Goal: Communication & Community: Ask a question

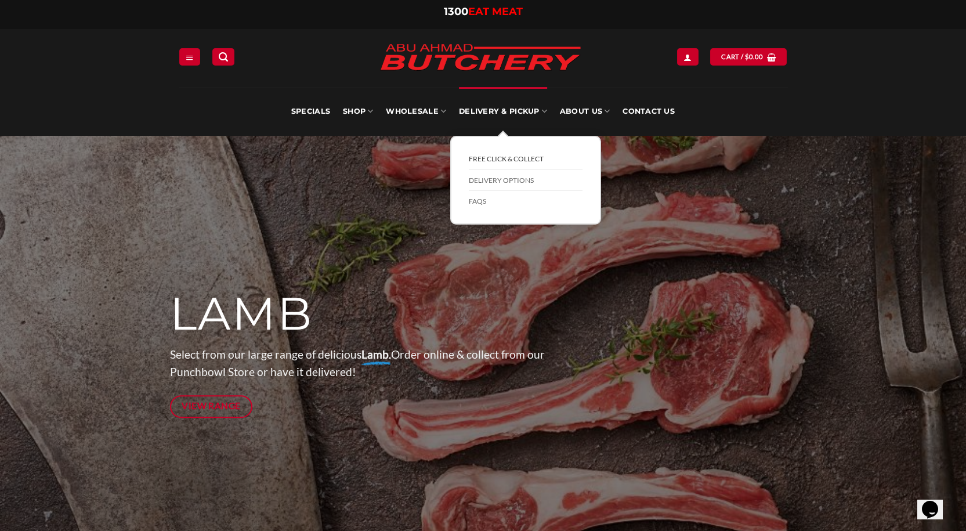
click at [497, 161] on link "FREE Click & Collect" at bounding box center [526, 158] width 114 height 21
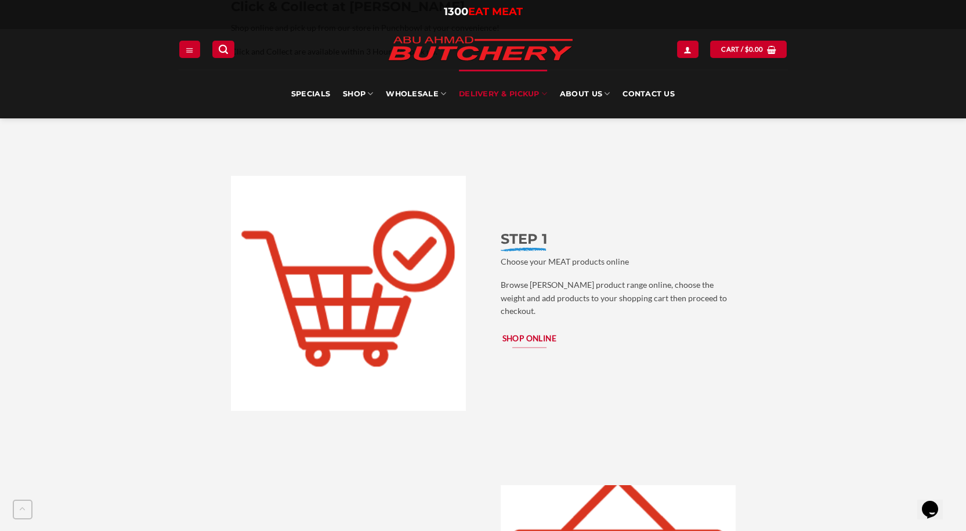
scroll to position [1218, 0]
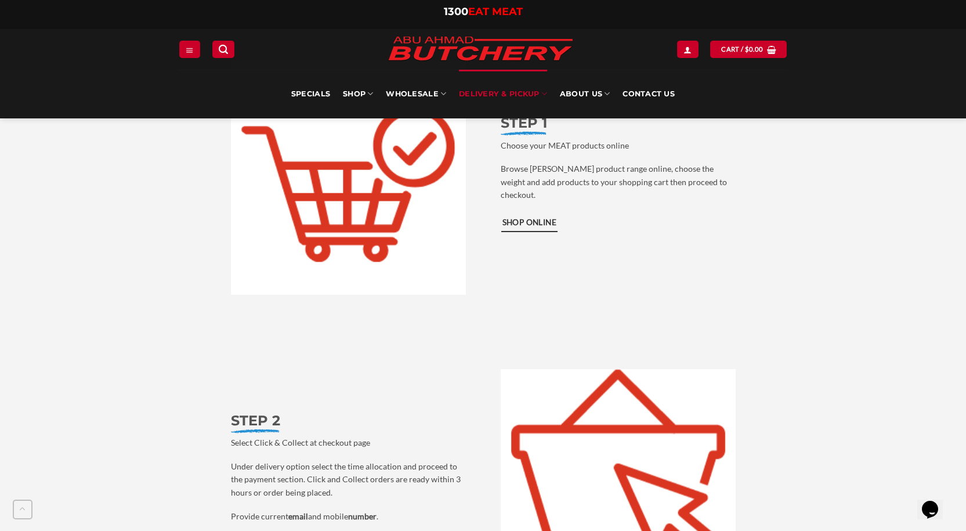
click at [525, 216] on span "Shop Online" at bounding box center [529, 222] width 55 height 13
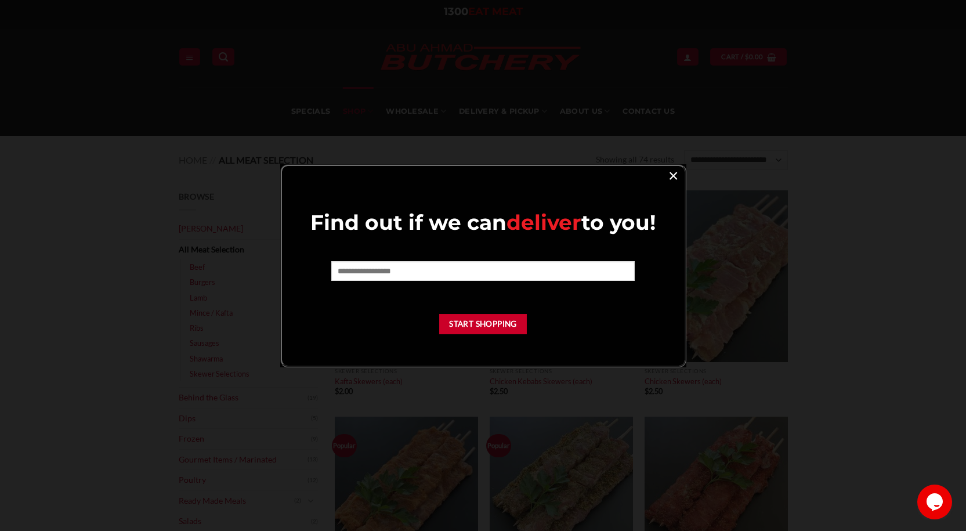
click at [677, 177] on link "×" at bounding box center [673, 175] width 17 height 16
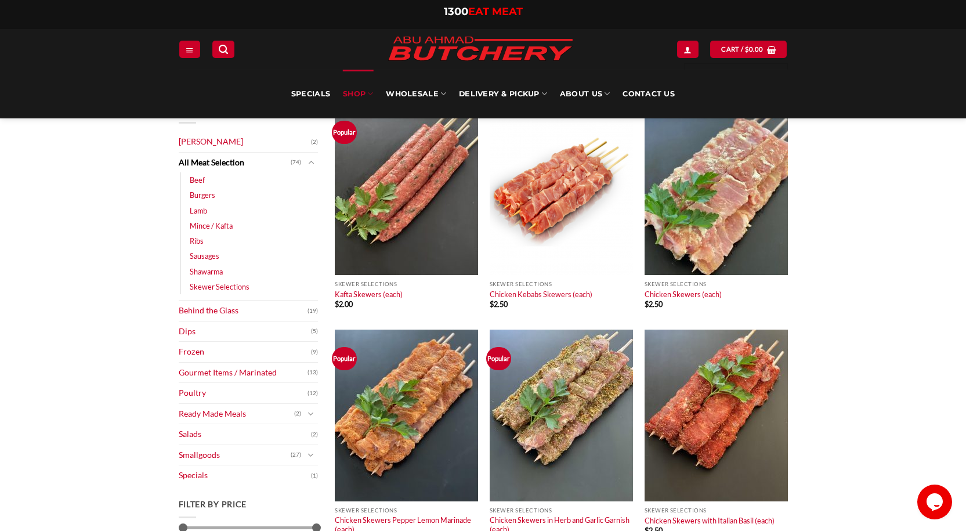
scroll to position [58, 0]
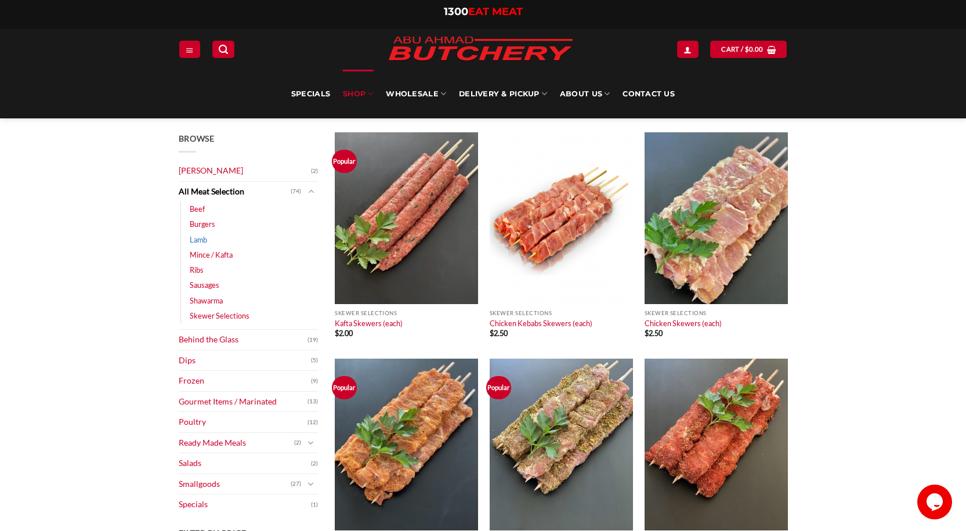
click at [206, 240] on link "Lamb" at bounding box center [198, 239] width 17 height 15
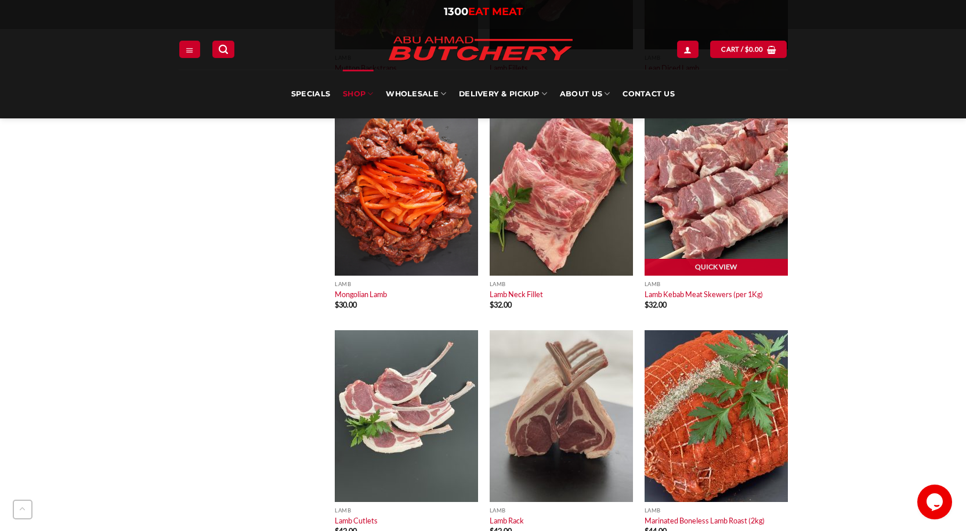
scroll to position [1566, 0]
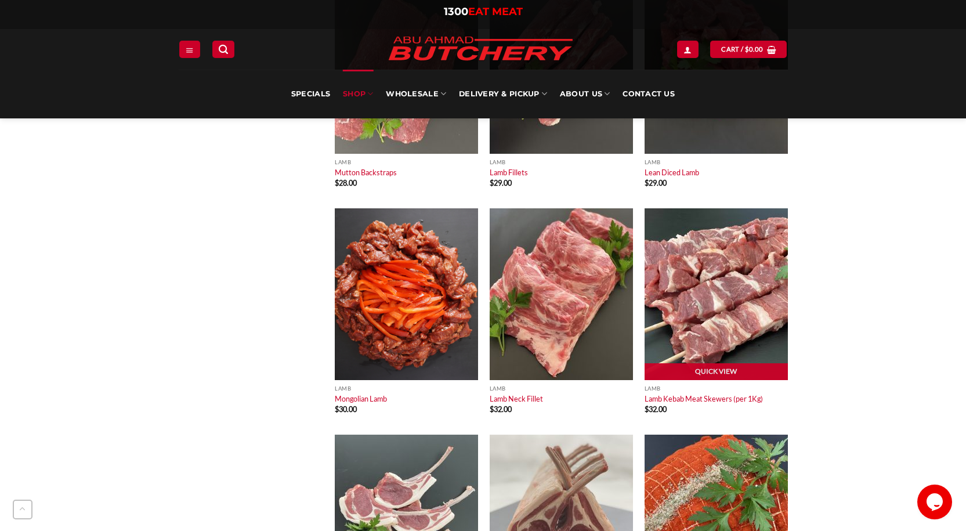
click at [684, 284] on img at bounding box center [715, 294] width 143 height 172
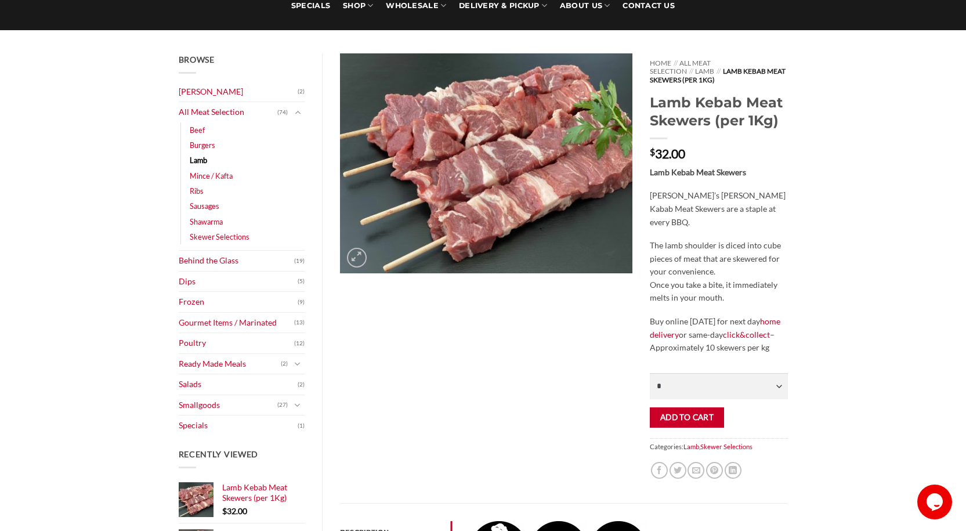
scroll to position [116, 0]
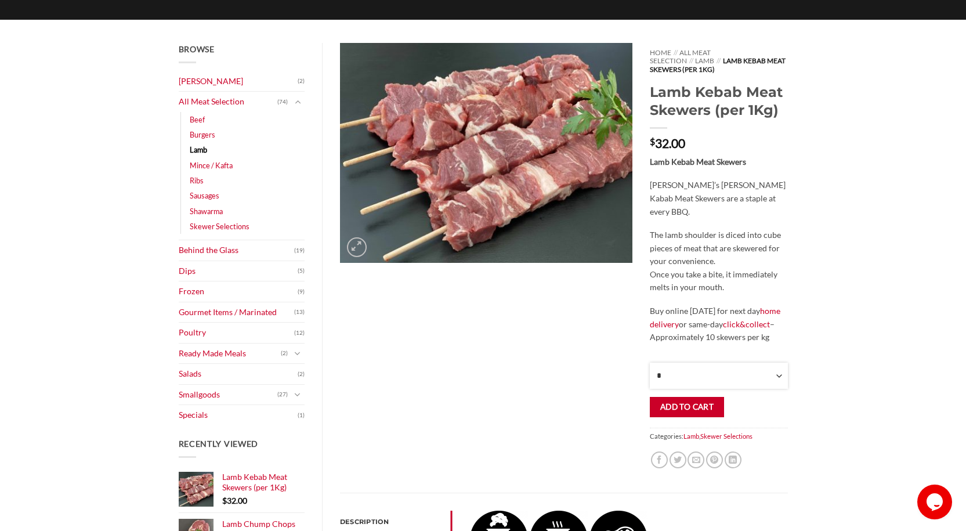
click at [677, 371] on select "* * * * * * * * * ** ** ** ** ** ** ** ** ** ** ** ** ** ** ** ** ** ** ** ** *…" at bounding box center [718, 376] width 137 height 26
select select "*"
click at [650, 363] on select "* * * * * * * * * ** ** ** ** ** ** ** ** ** ** ** ** ** ** ** ** ** ** ** ** *…" at bounding box center [718, 376] width 137 height 26
click at [679, 397] on button "Add to cart" at bounding box center [687, 407] width 74 height 20
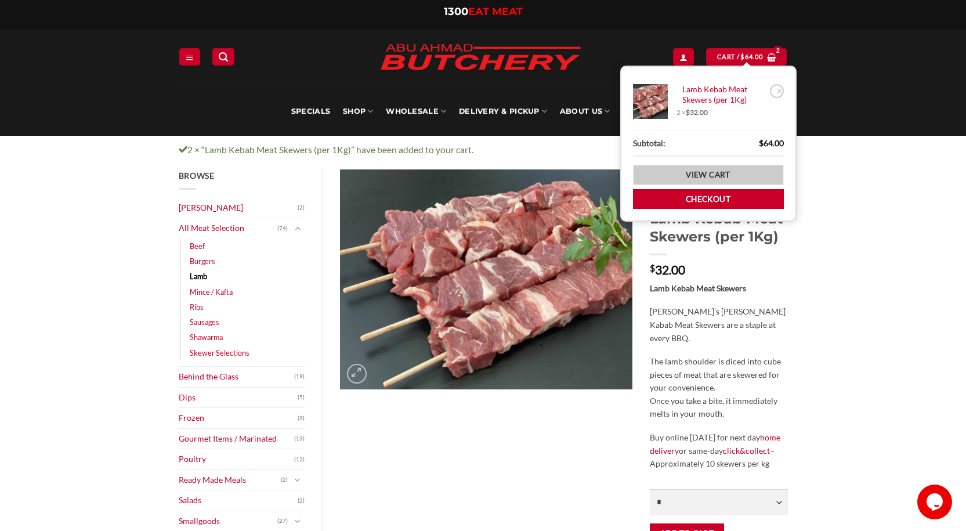
click at [694, 173] on link "View cart" at bounding box center [708, 175] width 151 height 20
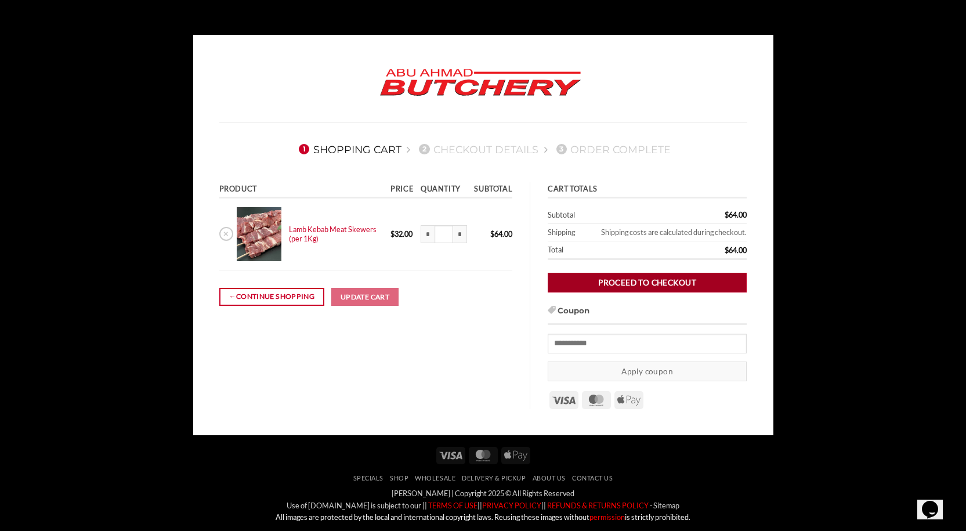
click at [602, 283] on link "Proceed to checkout" at bounding box center [647, 283] width 199 height 20
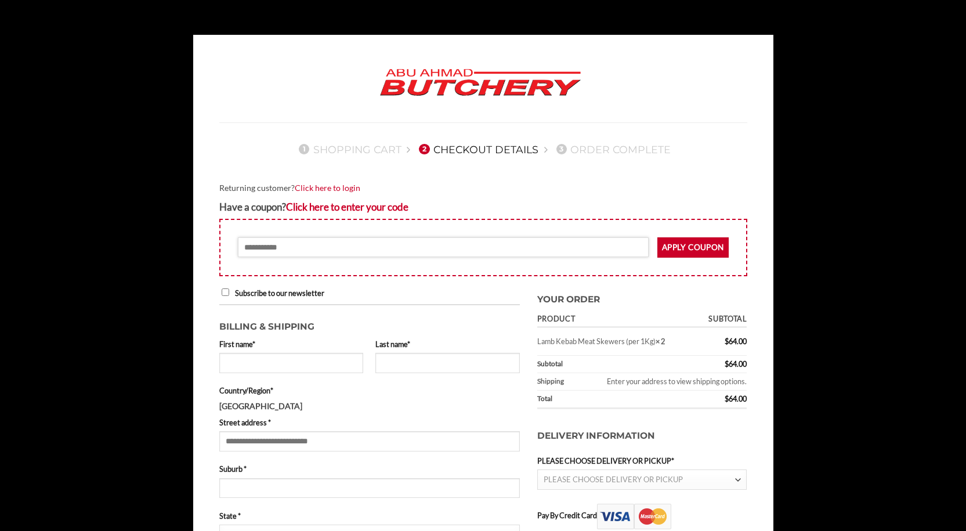
click at [595, 245] on input "Coupon:" at bounding box center [443, 247] width 411 height 20
click at [571, 143] on nav "1 Shopping Cart 2 Checkout details 3 Order Complete" at bounding box center [483, 149] width 528 height 30
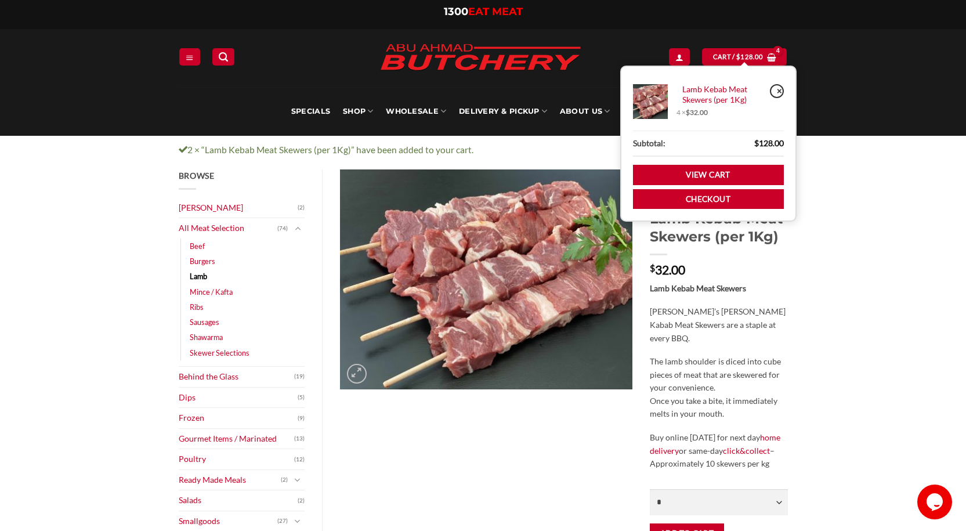
click at [775, 90] on link "×" at bounding box center [777, 91] width 14 height 14
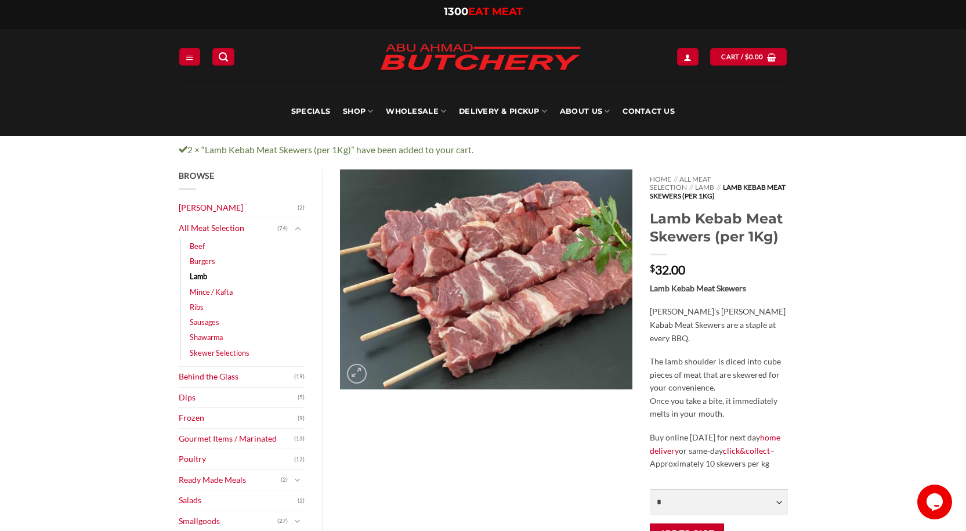
click at [549, 408] on div at bounding box center [486, 394] width 310 height 450
click at [204, 392] on link "Dips" at bounding box center [238, 397] width 119 height 20
click at [189, 400] on link "Dips" at bounding box center [238, 397] width 119 height 20
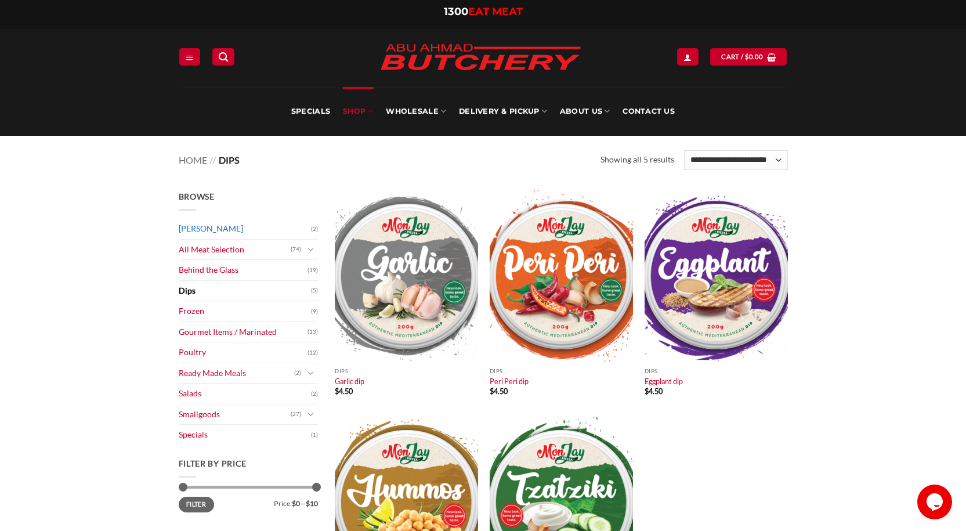
click at [226, 230] on link "[PERSON_NAME]" at bounding box center [245, 229] width 132 height 20
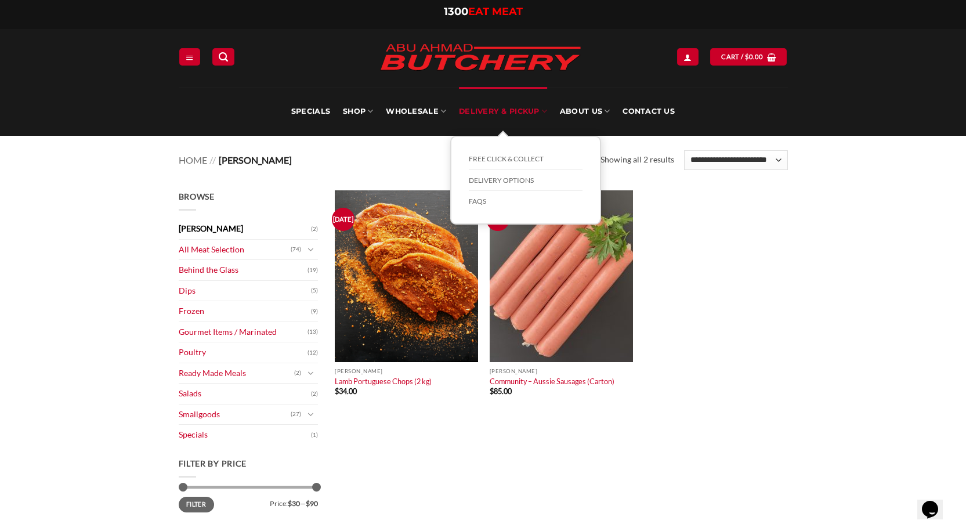
click at [532, 107] on link "Delivery & Pickup" at bounding box center [503, 111] width 88 height 49
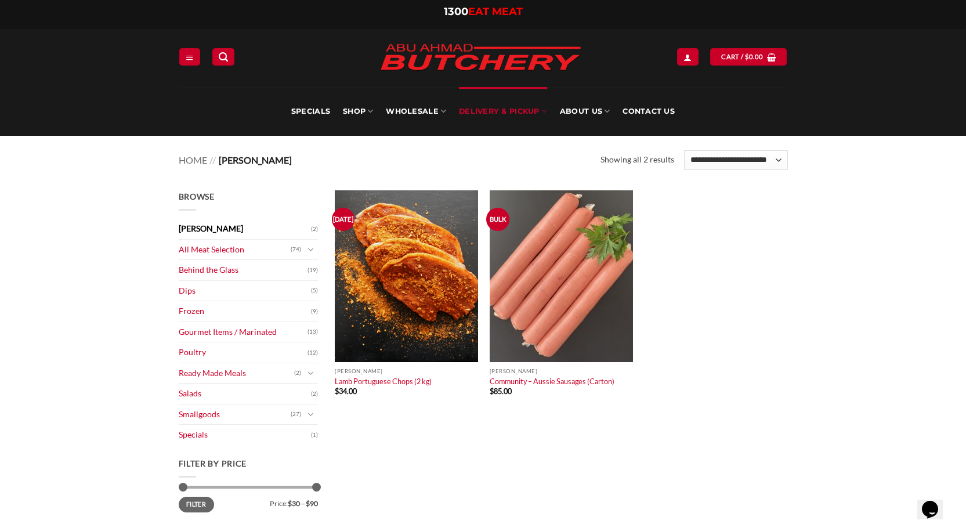
click at [530, 110] on link "Delivery & Pickup" at bounding box center [503, 111] width 88 height 49
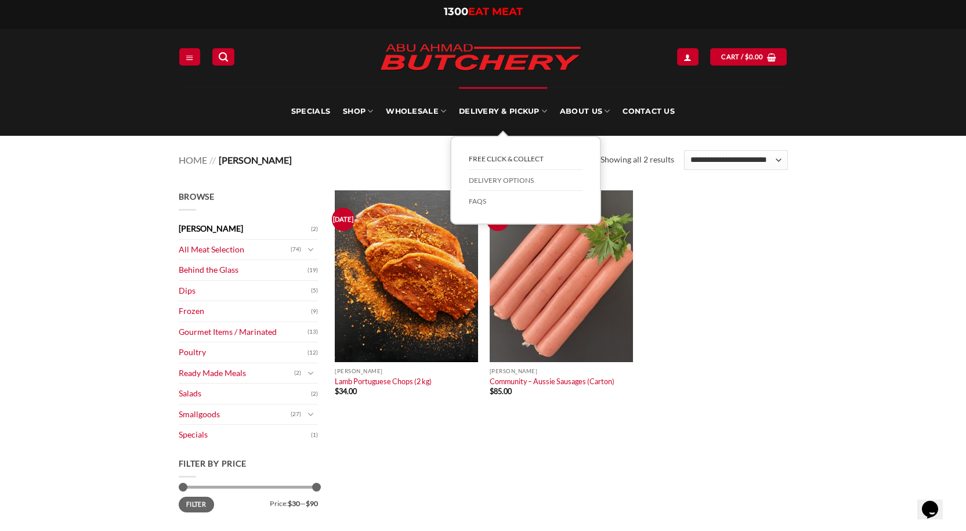
click at [514, 160] on link "FREE Click & Collect" at bounding box center [526, 158] width 114 height 21
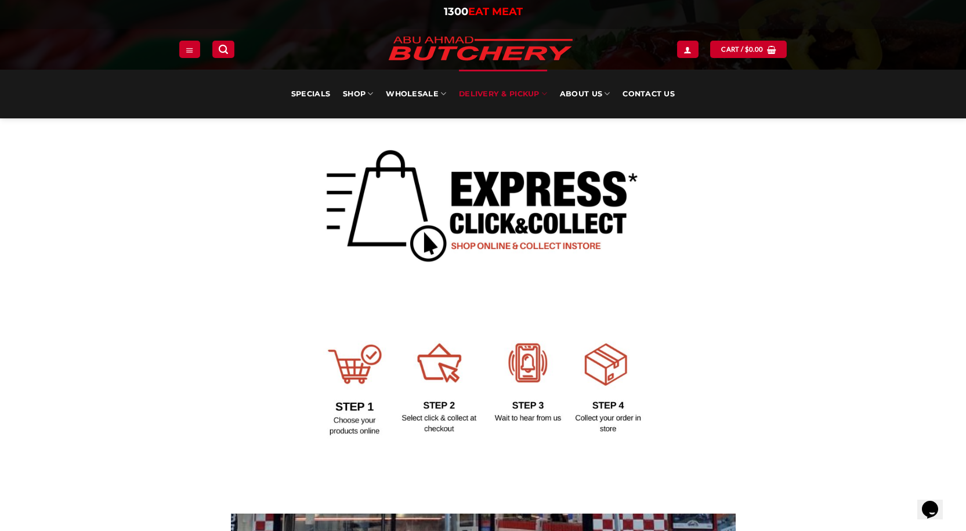
scroll to position [290, 0]
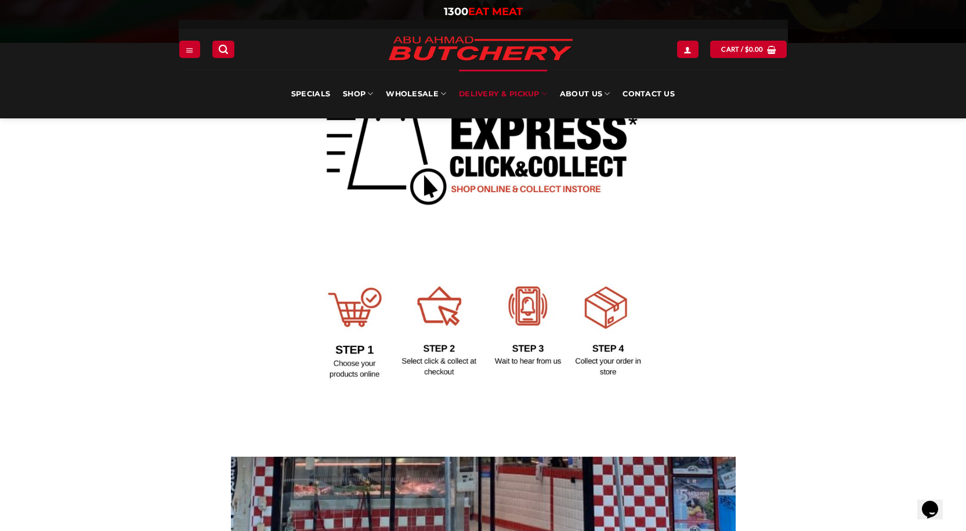
click at [437, 169] on img at bounding box center [483, 144] width 348 height 169
click at [469, 186] on img at bounding box center [483, 144] width 348 height 169
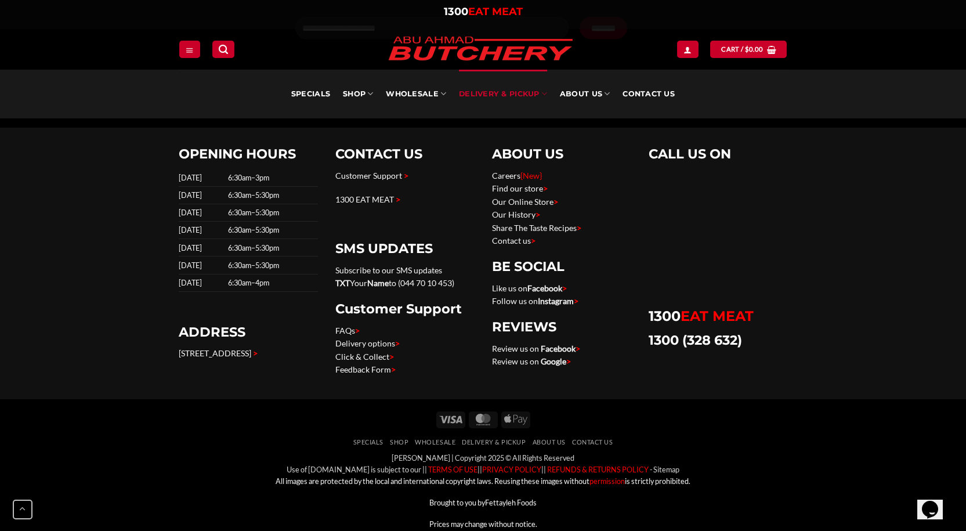
scroll to position [3134, 0]
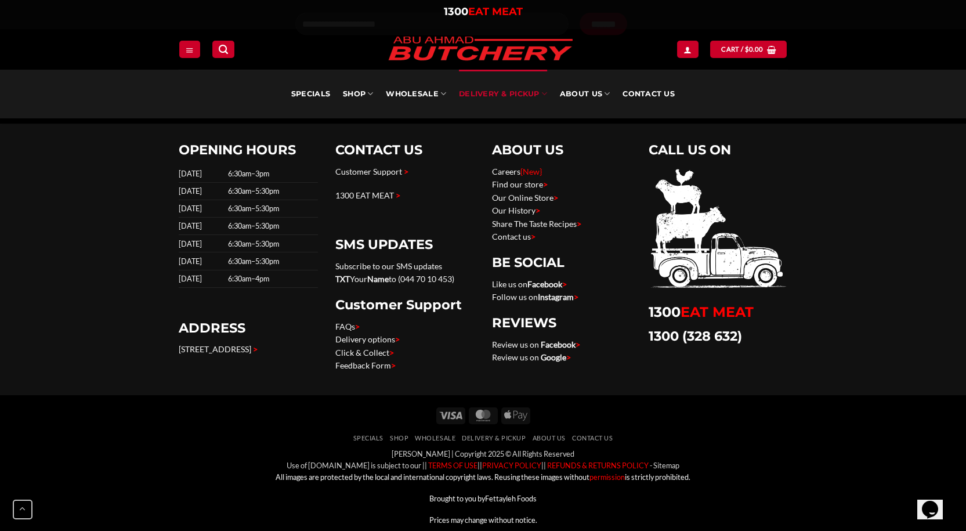
click at [934, 501] on icon "Chat widget" at bounding box center [930, 509] width 16 height 17
click at [822, 530] on input "* Name" at bounding box center [806, 541] width 82 height 12
type input "**********"
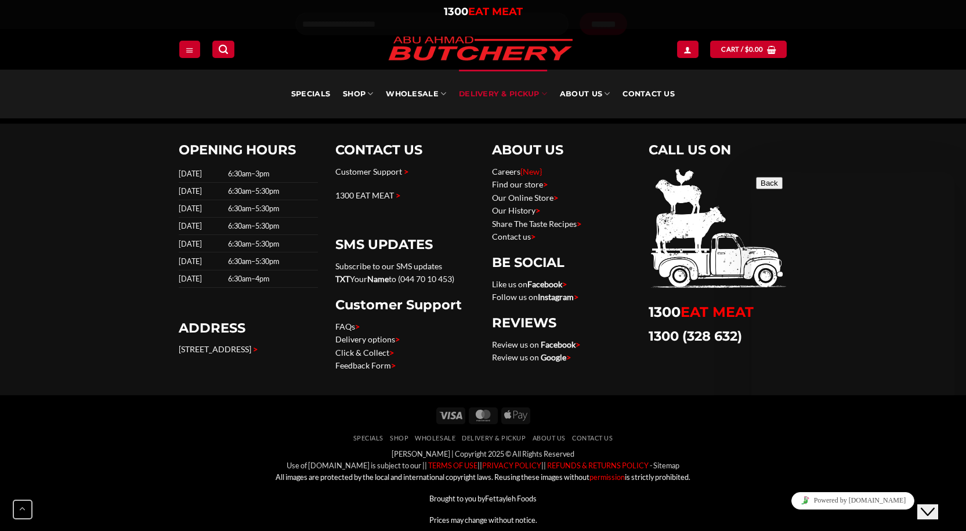
type input "**********"
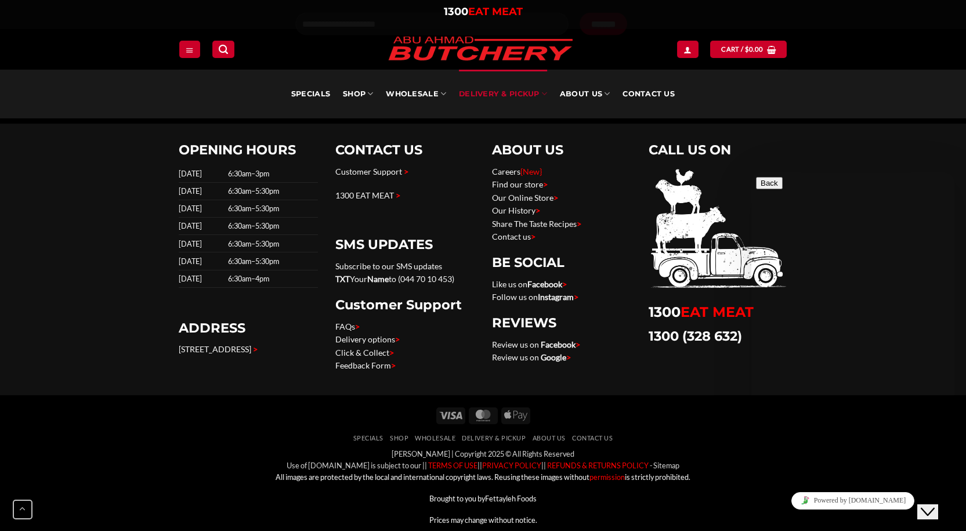
scroll to position [57, 0]
type textarea "**********"
click at [868, 502] on link "Powered by [DOMAIN_NAME]" at bounding box center [853, 500] width 124 height 17
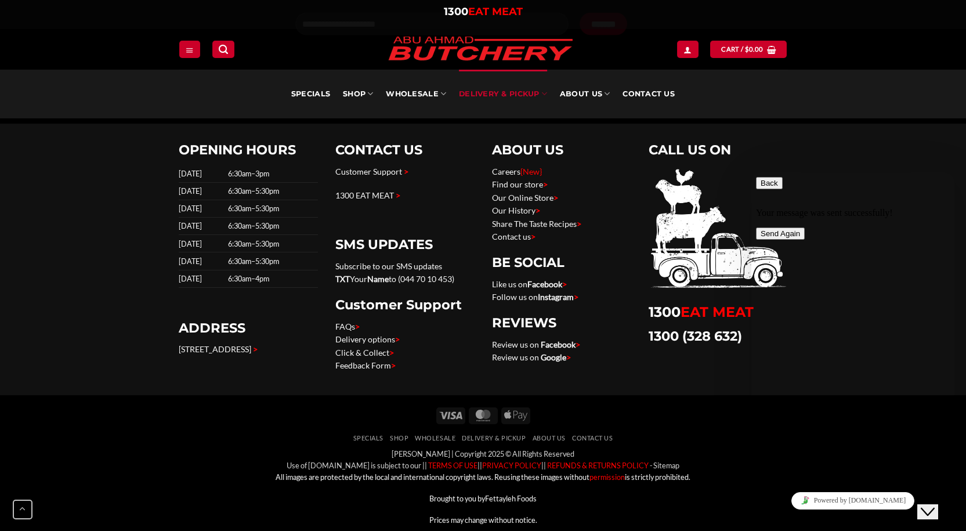
click at [760, 187] on icon "button" at bounding box center [760, 183] width 0 height 9
drag, startPoint x: 904, startPoint y: 130, endPoint x: 891, endPoint y: 124, distance: 13.5
click at [901, 128] on div "OPENING HOURS Sunday 6:30am–3pm Monday 6:30am–5:30pm Tuesday 6:30am–5:30pm Wedn…" at bounding box center [483, 259] width 966 height 271
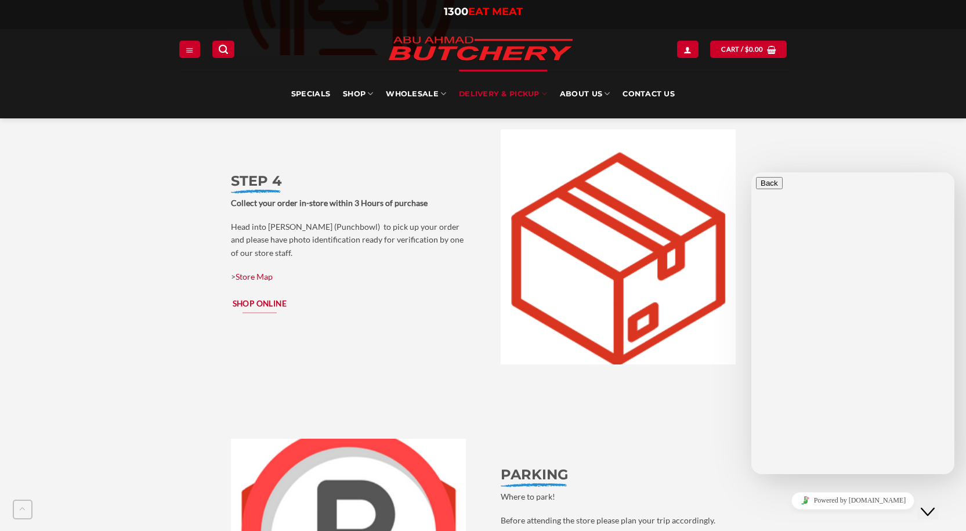
scroll to position [1974, 0]
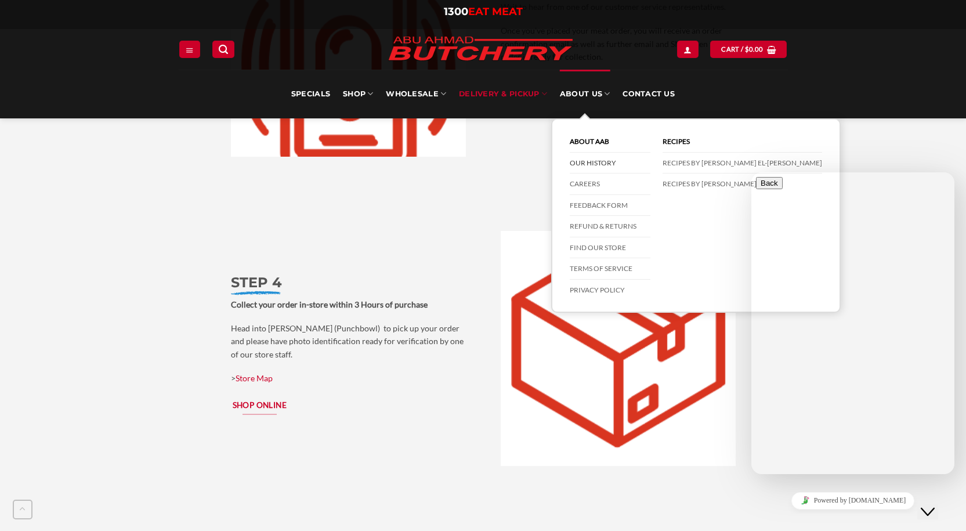
click at [591, 161] on link "Our History" at bounding box center [610, 163] width 81 height 21
